Goal: Navigation & Orientation: Understand site structure

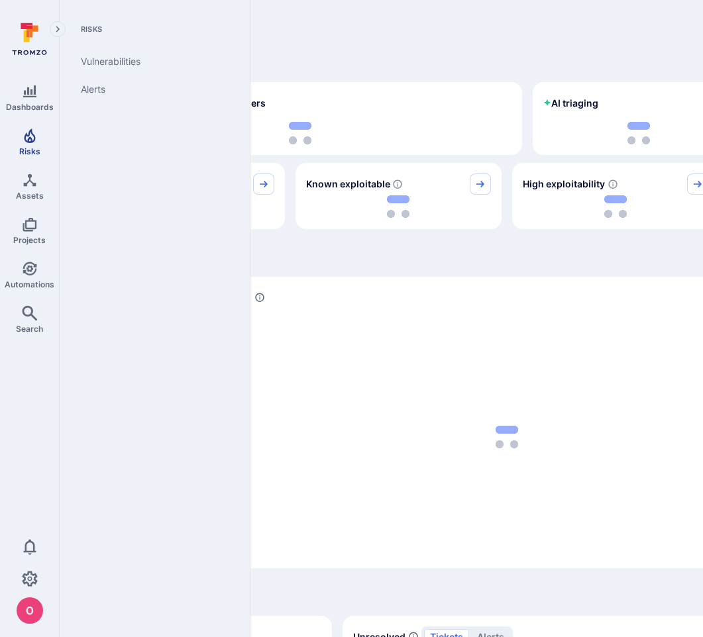
click at [34, 144] on link "Risks" at bounding box center [29, 141] width 59 height 39
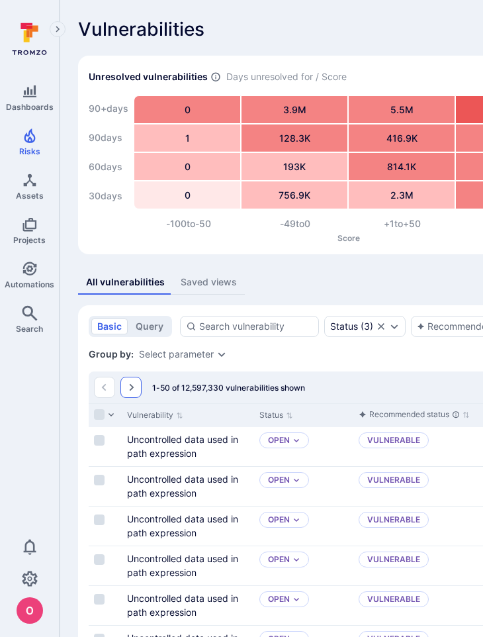
click at [134, 383] on icon "Go to the next page" at bounding box center [131, 387] width 11 height 11
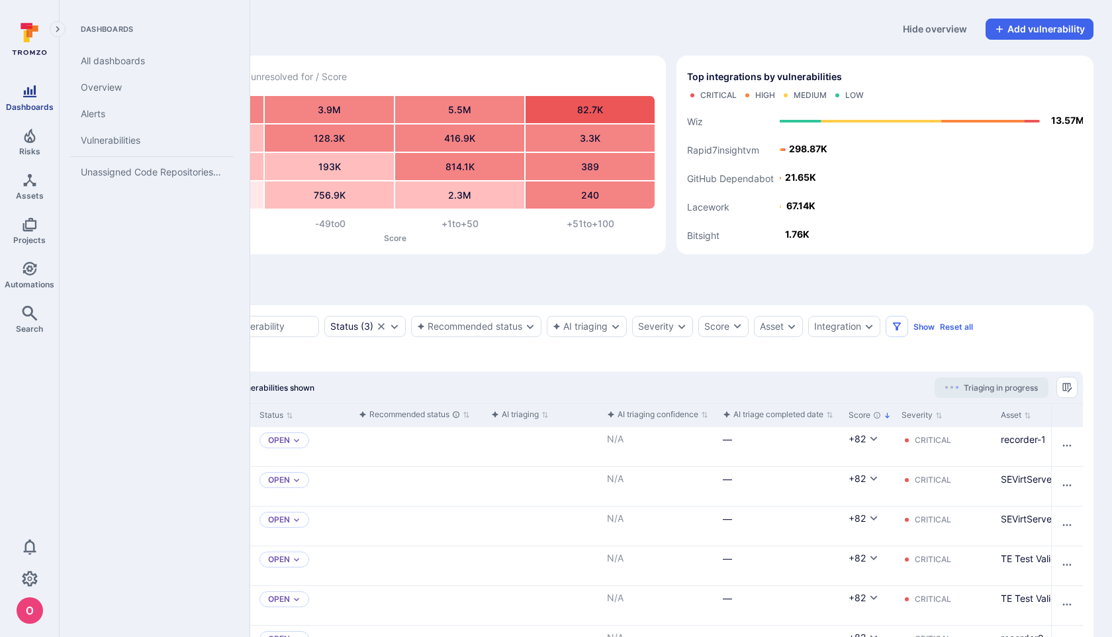
click at [28, 97] on icon "Dashboards" at bounding box center [29, 91] width 13 height 12
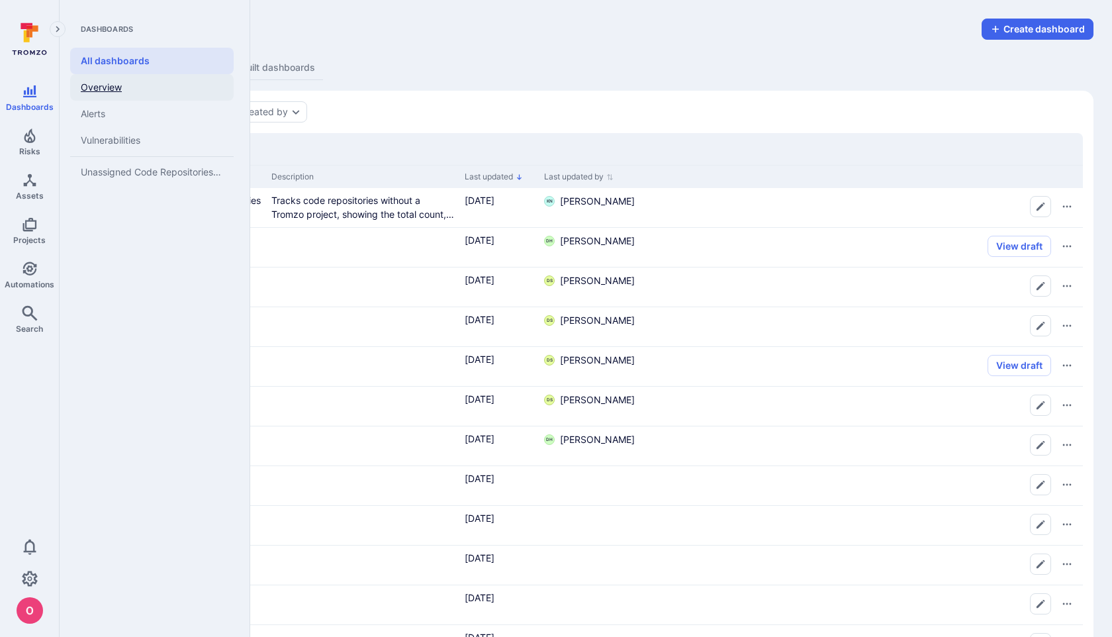
click at [105, 84] on link "Overview" at bounding box center [152, 87] width 164 height 26
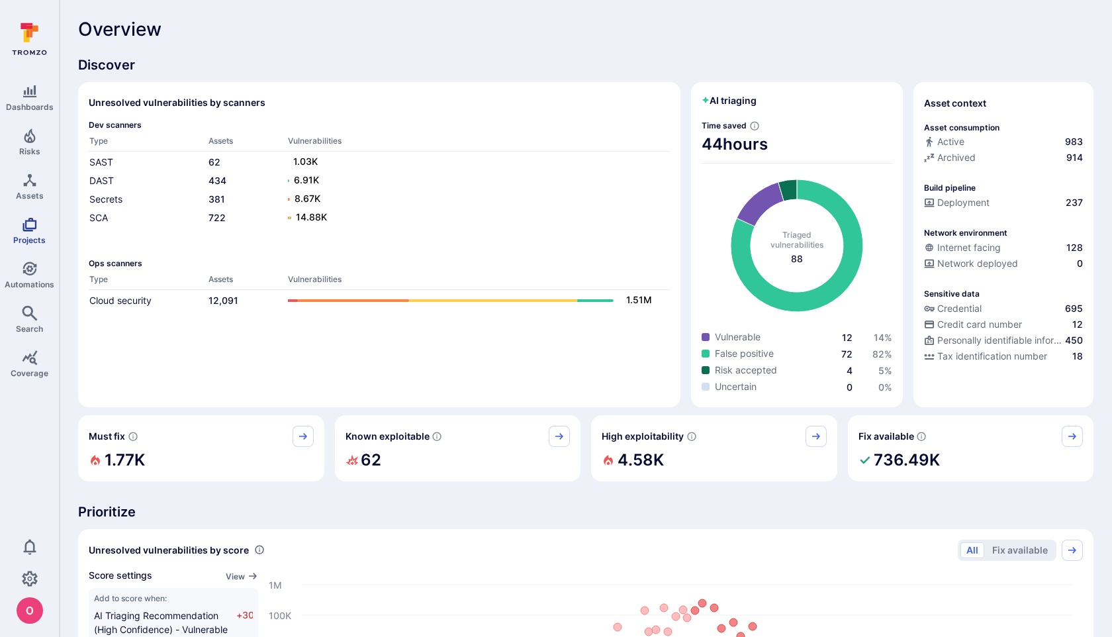
click at [32, 235] on span "Projects" at bounding box center [29, 240] width 32 height 10
